Goal: Complete application form: Complete application form

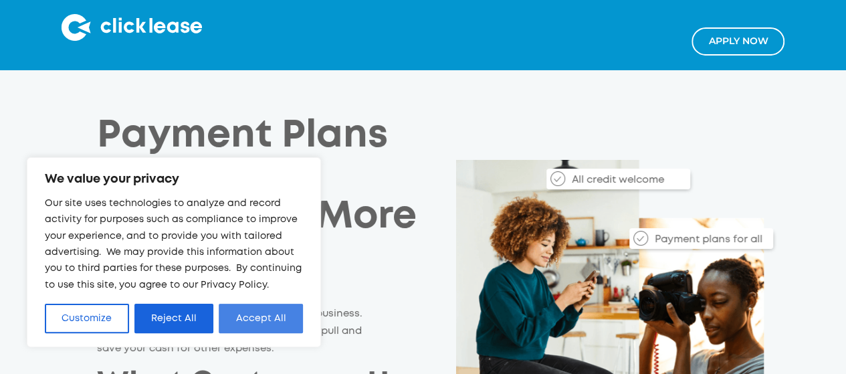
click at [265, 314] on button "Accept All" at bounding box center [261, 318] width 84 height 29
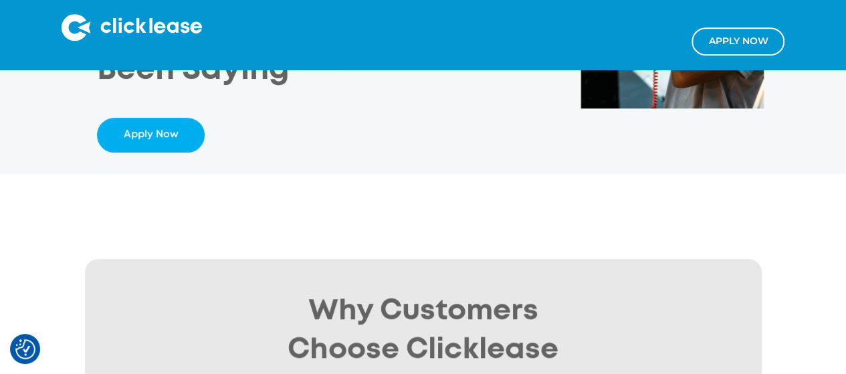
scroll to position [347, 0]
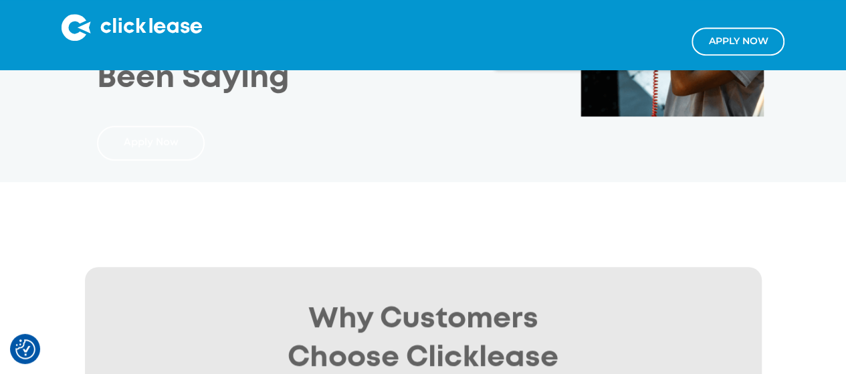
click at [147, 137] on link "Apply Now" at bounding box center [150, 143] width 107 height 35
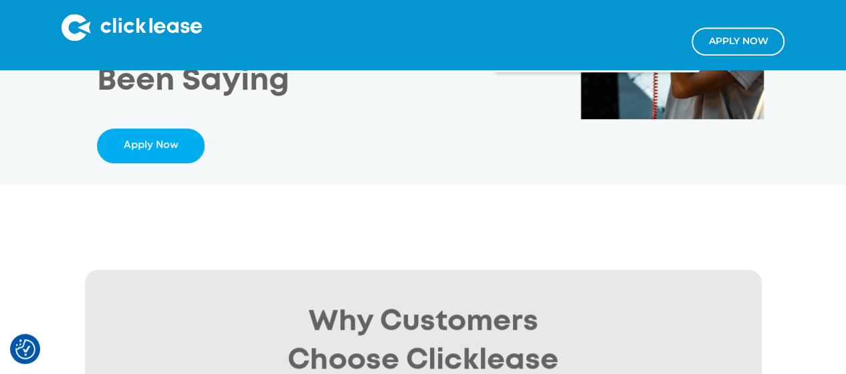
click at [752, 41] on link "Apply NOw" at bounding box center [738, 40] width 93 height 27
